Goal: Task Accomplishment & Management: Manage account settings

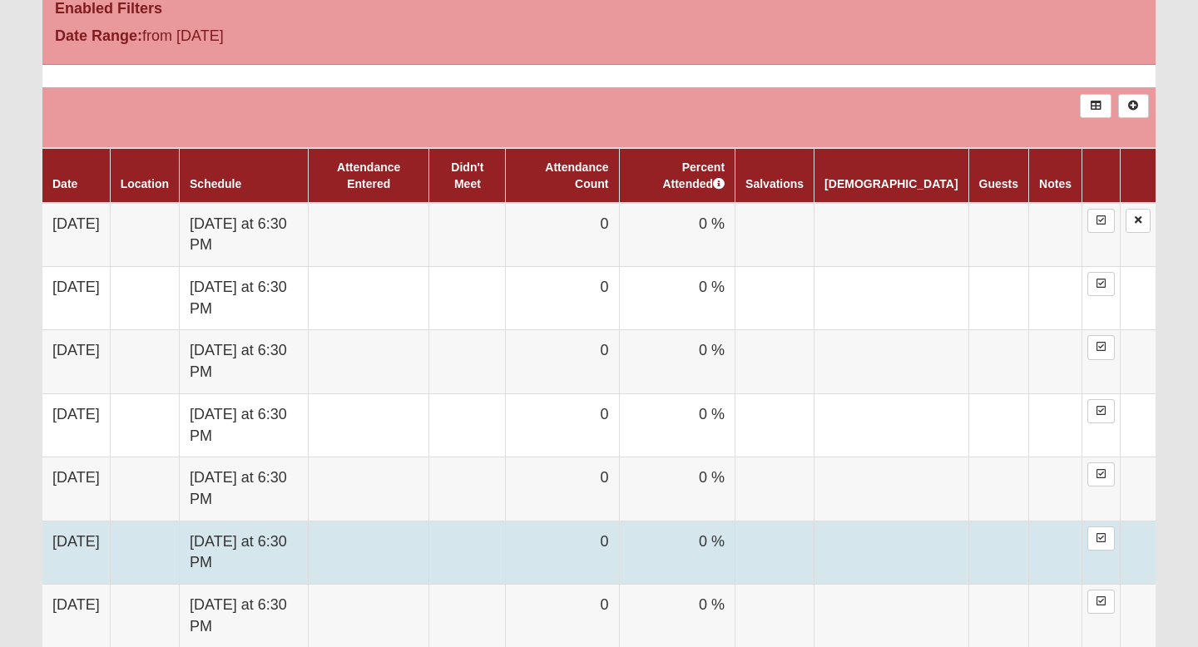
scroll to position [910, 0]
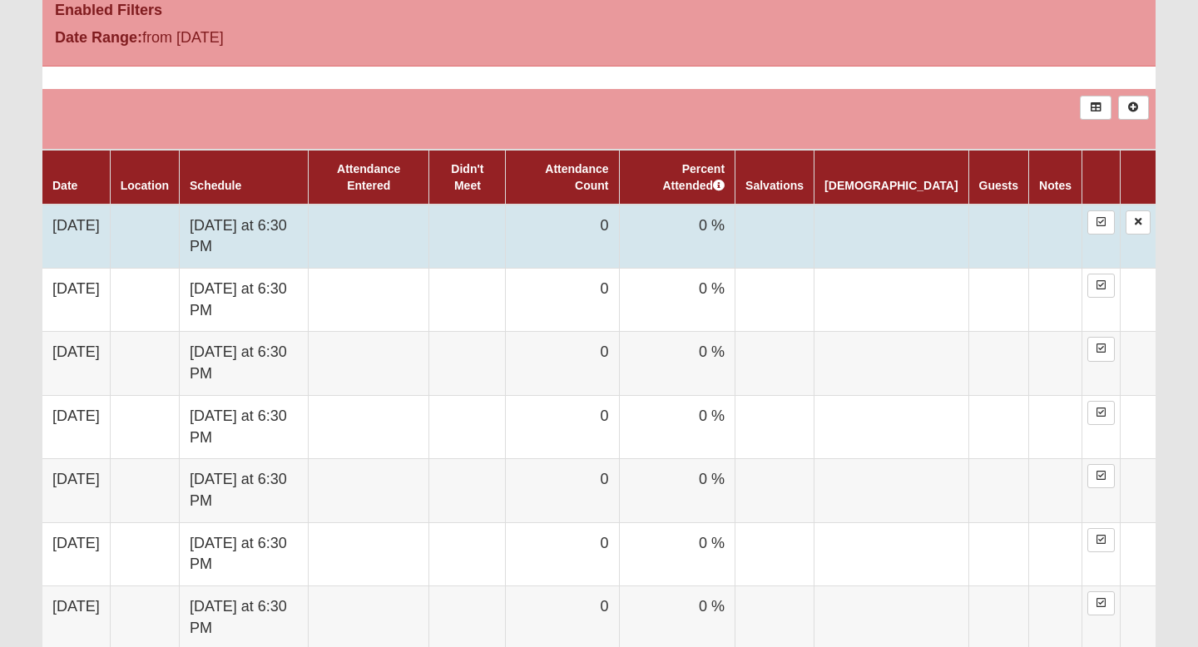
click at [506, 238] on td at bounding box center [467, 237] width 77 height 64
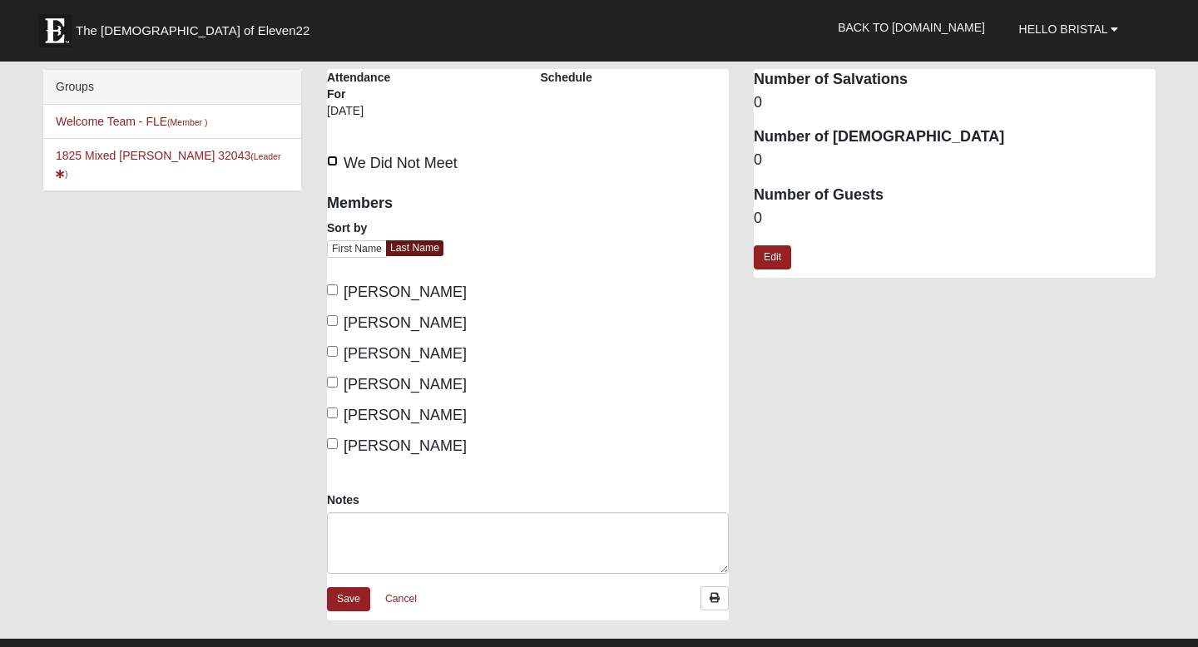
click at [331, 163] on input "We Did Not Meet" at bounding box center [332, 161] width 11 height 11
checkbox input "true"
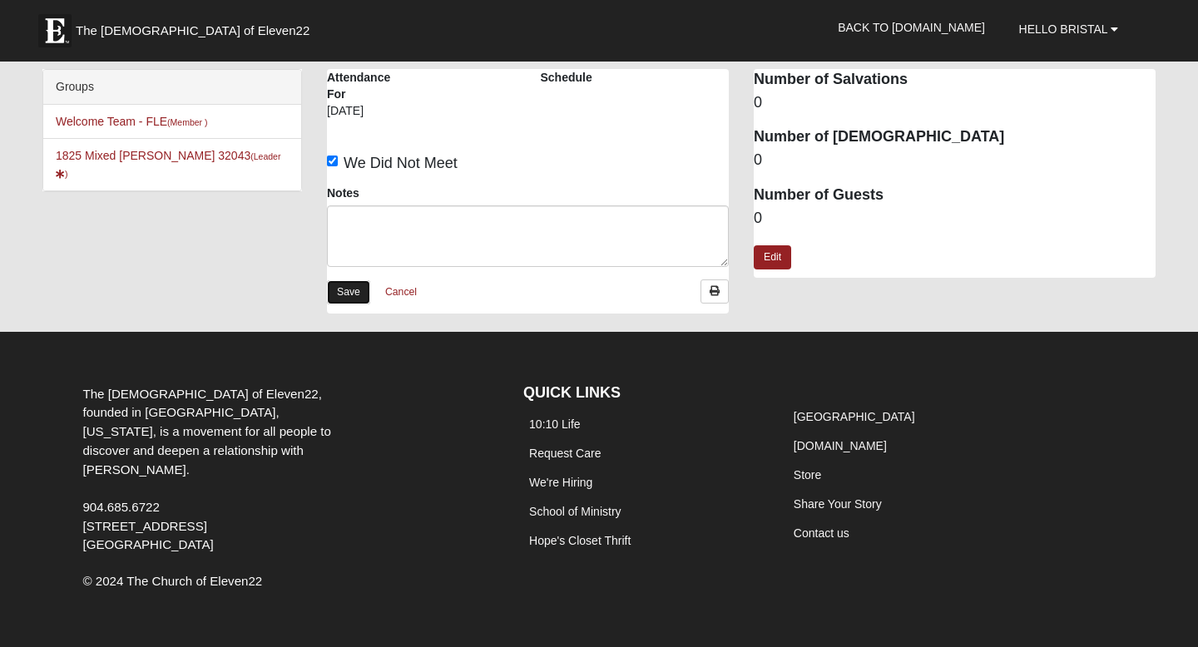
click at [334, 294] on link "Save" at bounding box center [348, 292] width 43 height 24
